Goal: Task Accomplishment & Management: Use online tool/utility

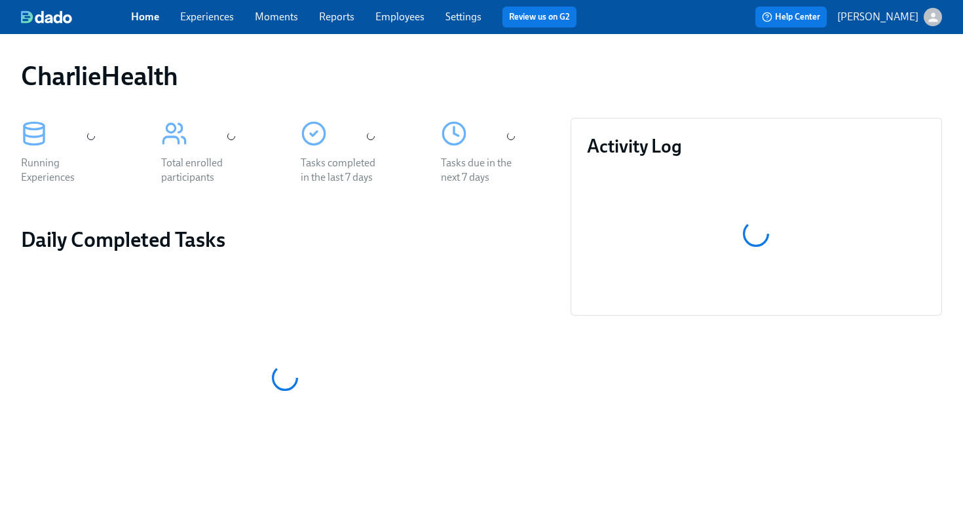
click at [402, 20] on link "Employees" at bounding box center [399, 16] width 49 height 12
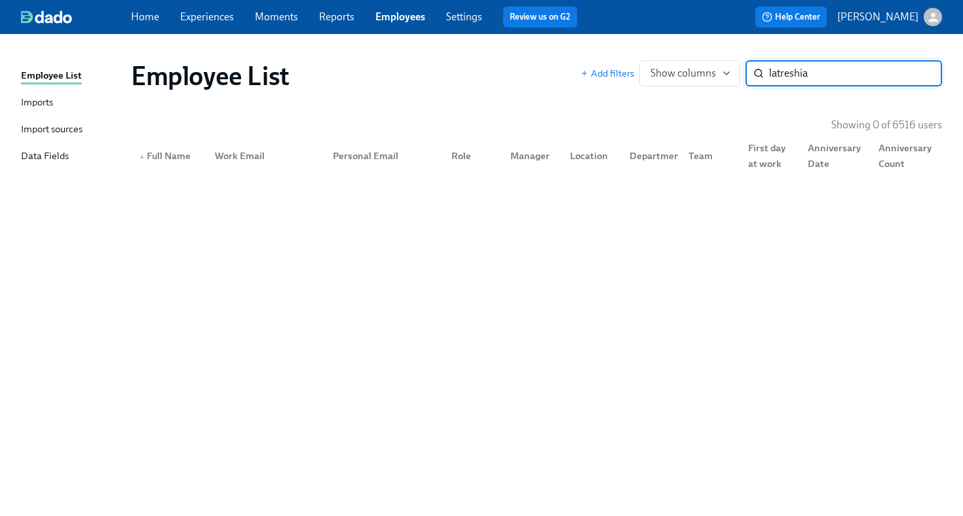
click at [835, 78] on input "latreshia" at bounding box center [855, 73] width 173 height 26
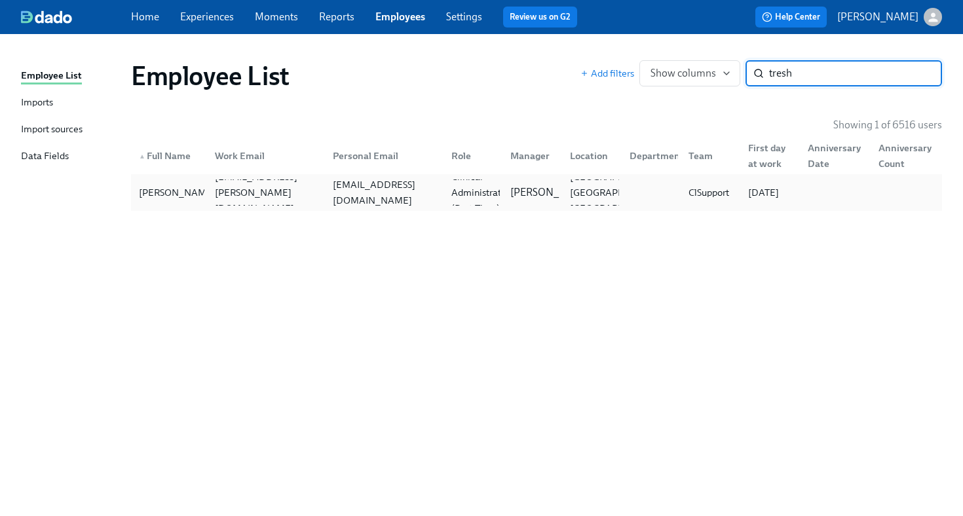
type input "tresh"
click at [399, 190] on div "[EMAIL_ADDRESS][DOMAIN_NAME]" at bounding box center [384, 192] width 113 height 31
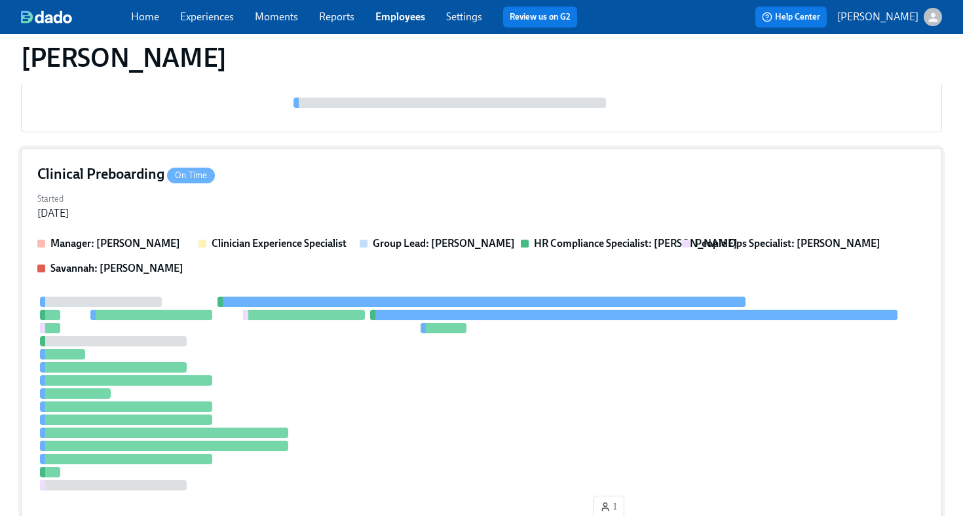
scroll to position [96, 0]
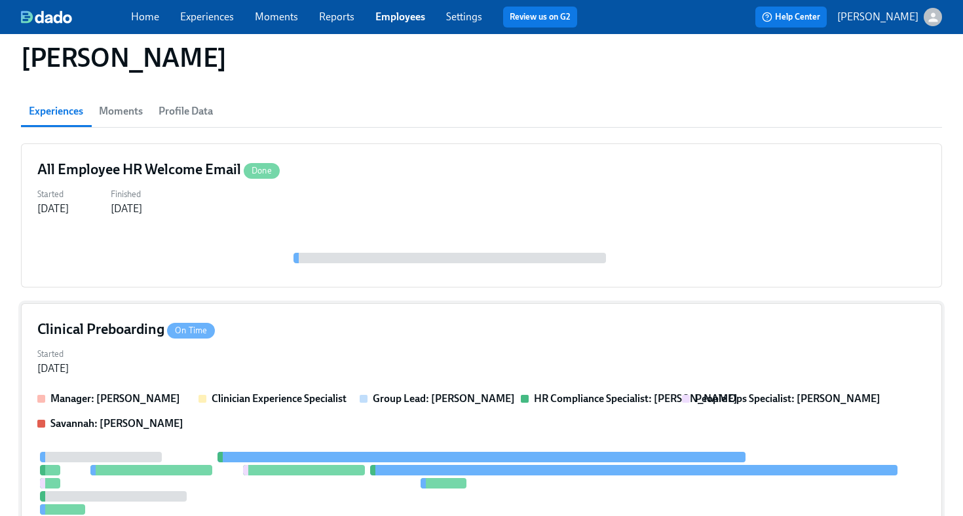
click at [480, 341] on div "Clinical Preboarding On Time Started [DATE] Manager: [PERSON_NAME] Clinician Ex…" at bounding box center [481, 499] width 921 height 392
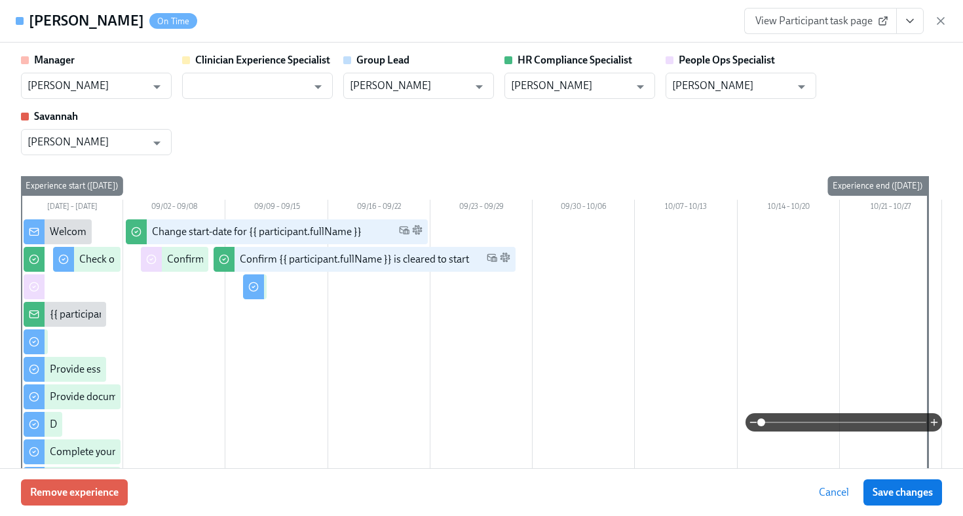
click at [910, 23] on icon "View task page" at bounding box center [910, 20] width 13 height 13
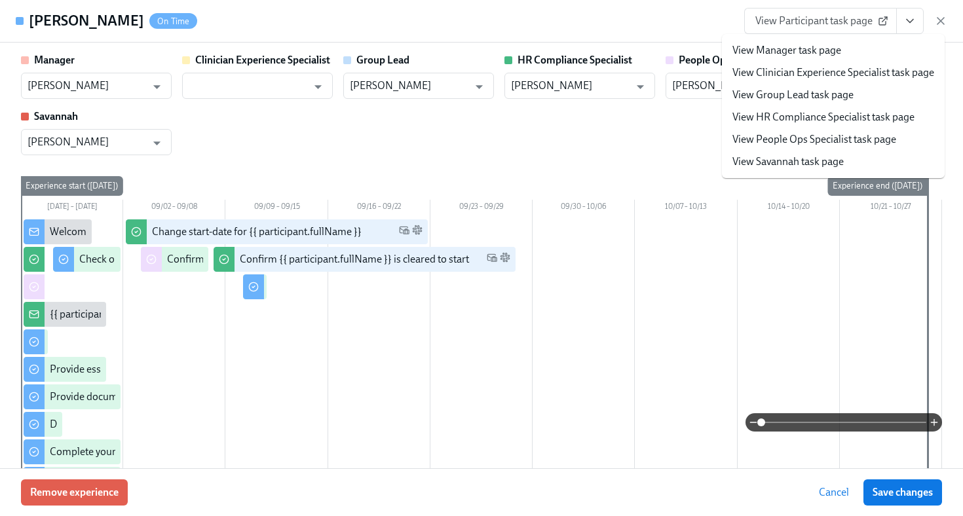
click at [838, 123] on link "View HR Compliance Specialist task page" at bounding box center [824, 117] width 182 height 14
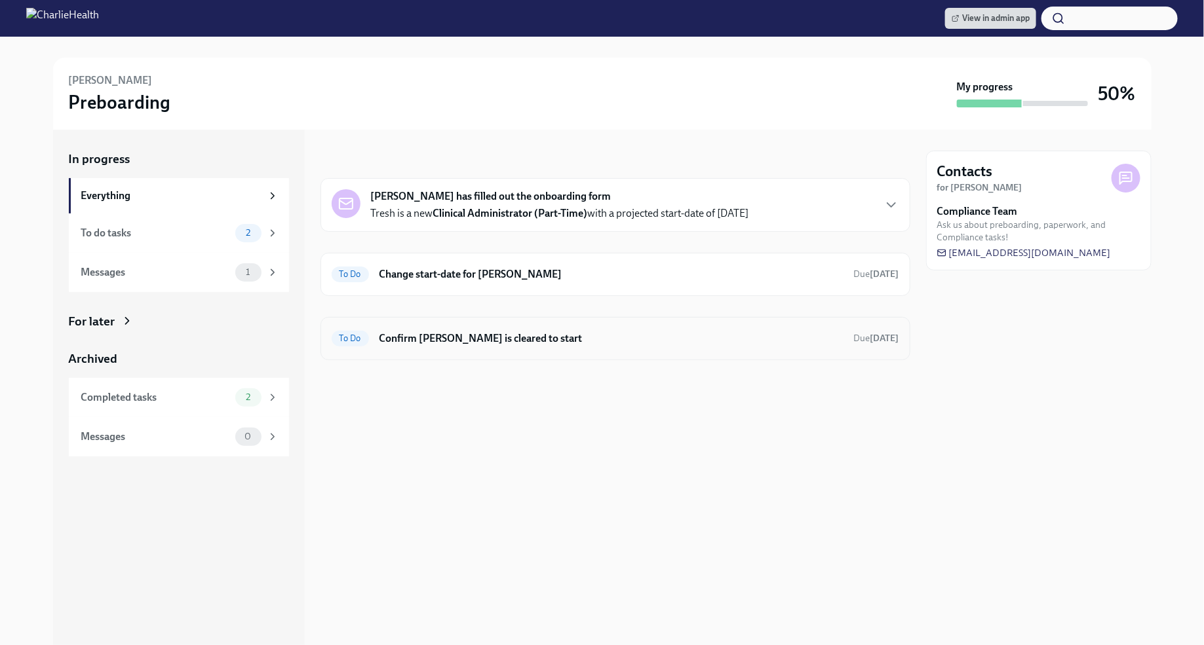
click at [582, 341] on h6 "Confirm [PERSON_NAME] is cleared to start" at bounding box center [611, 339] width 464 height 14
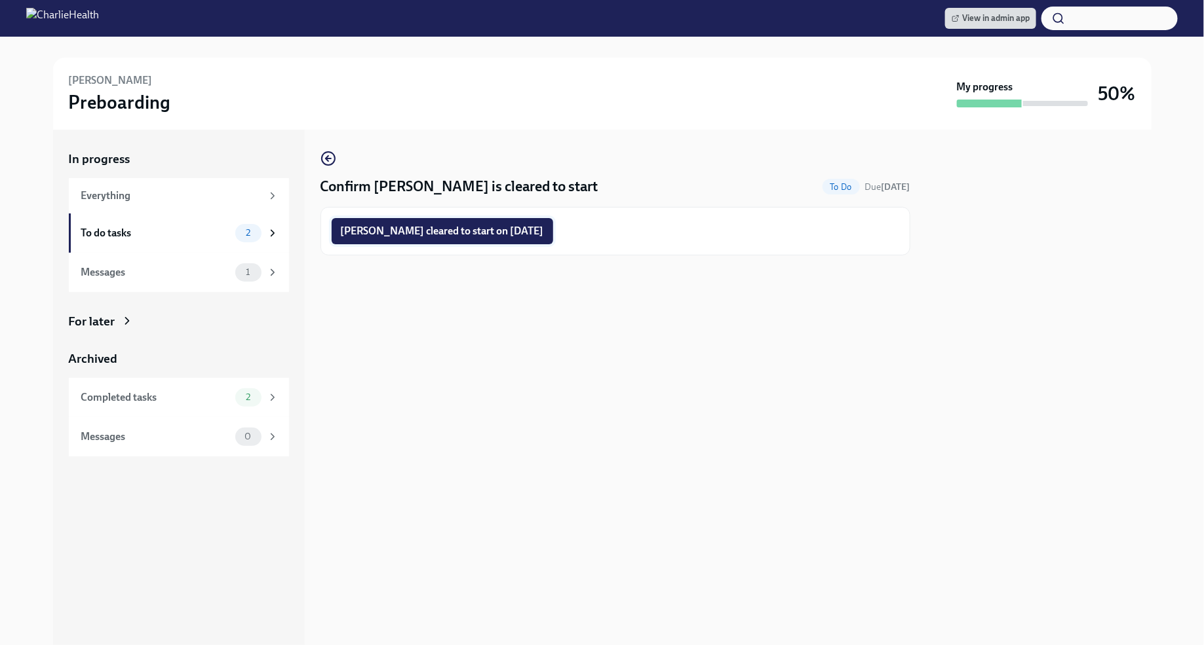
click at [517, 237] on span "[PERSON_NAME] cleared to start on [DATE]" at bounding box center [442, 231] width 203 height 13
